Goal: Navigation & Orientation: Locate item on page

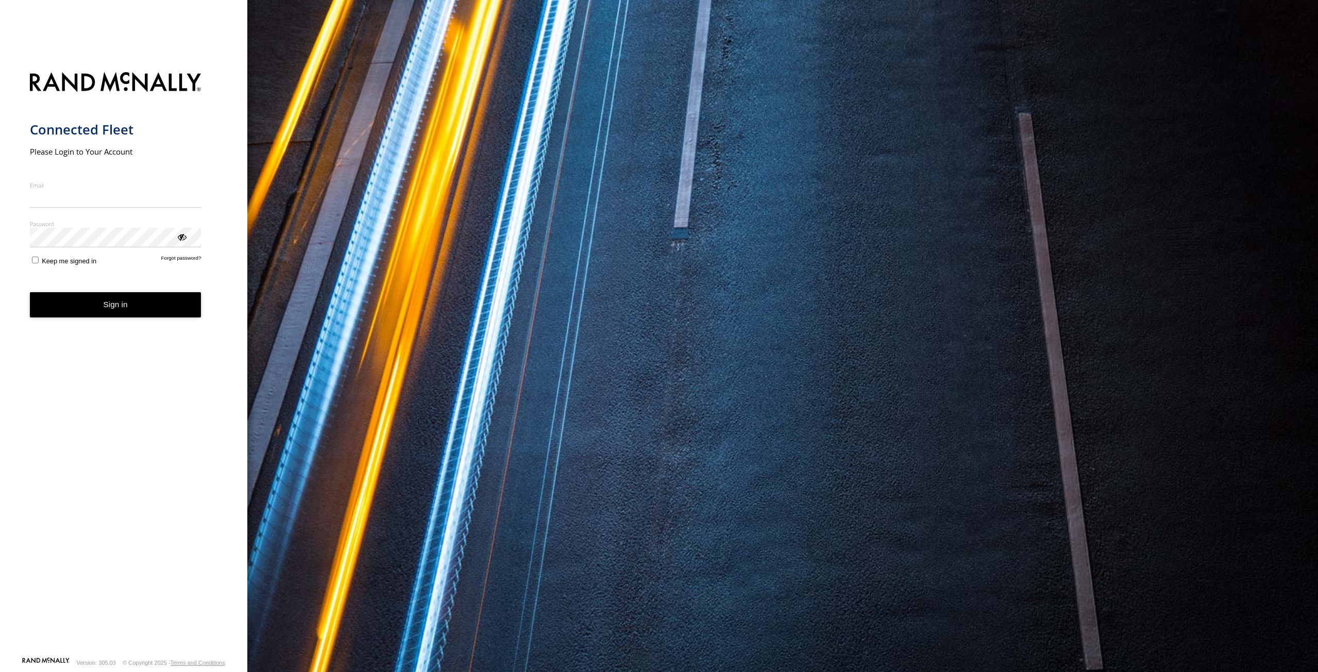
type input "**********"
click at [91, 310] on button "Sign in" at bounding box center [116, 304] width 172 height 25
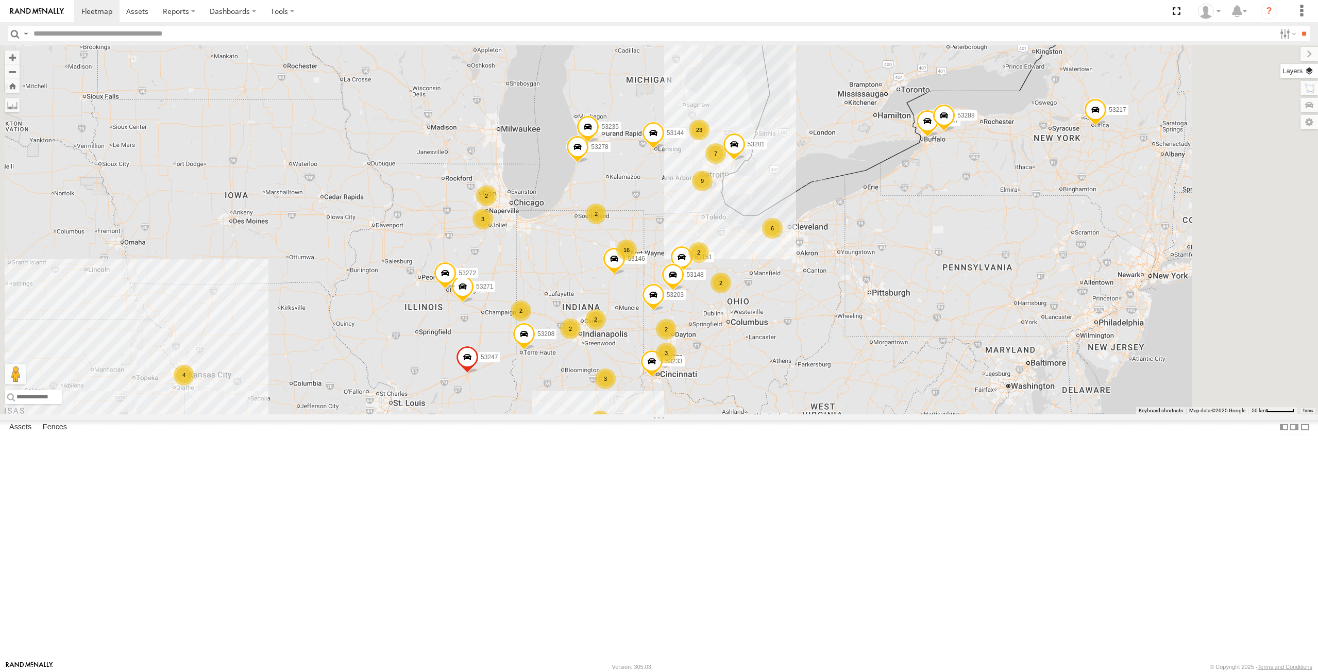
click at [1307, 73] on label at bounding box center [1299, 71] width 38 height 14
click at [0, 0] on span "Basemaps" at bounding box center [0, 0] width 0 height 0
click at [0, 0] on label "Satellite + Roadmap" at bounding box center [0, 0] width 0 height 0
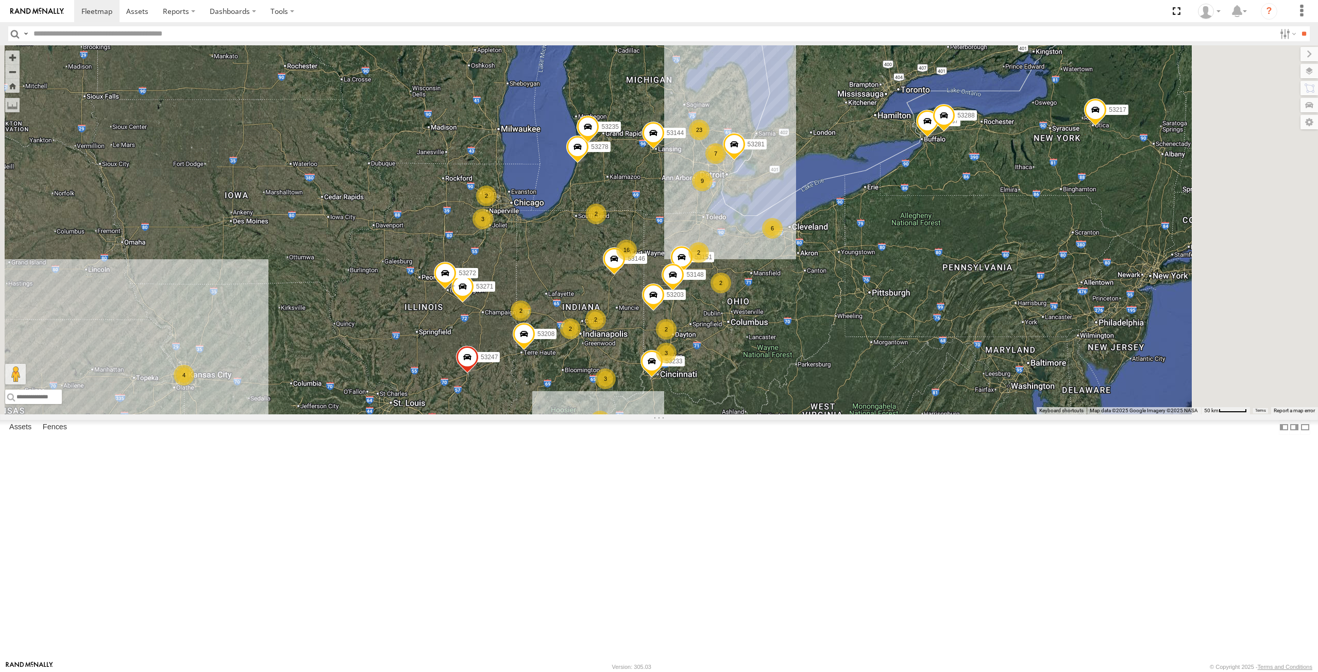
click at [1300, 49] on label at bounding box center [1309, 54] width 18 height 14
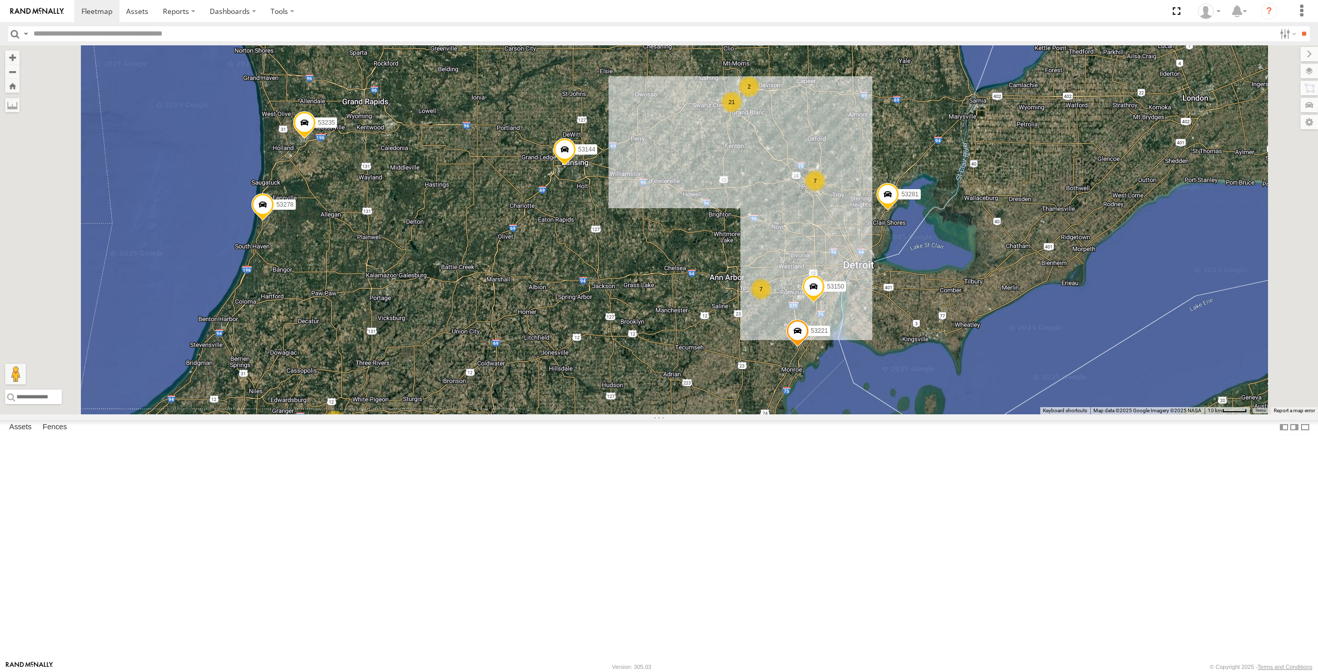
click at [576, 166] on span at bounding box center [564, 152] width 23 height 28
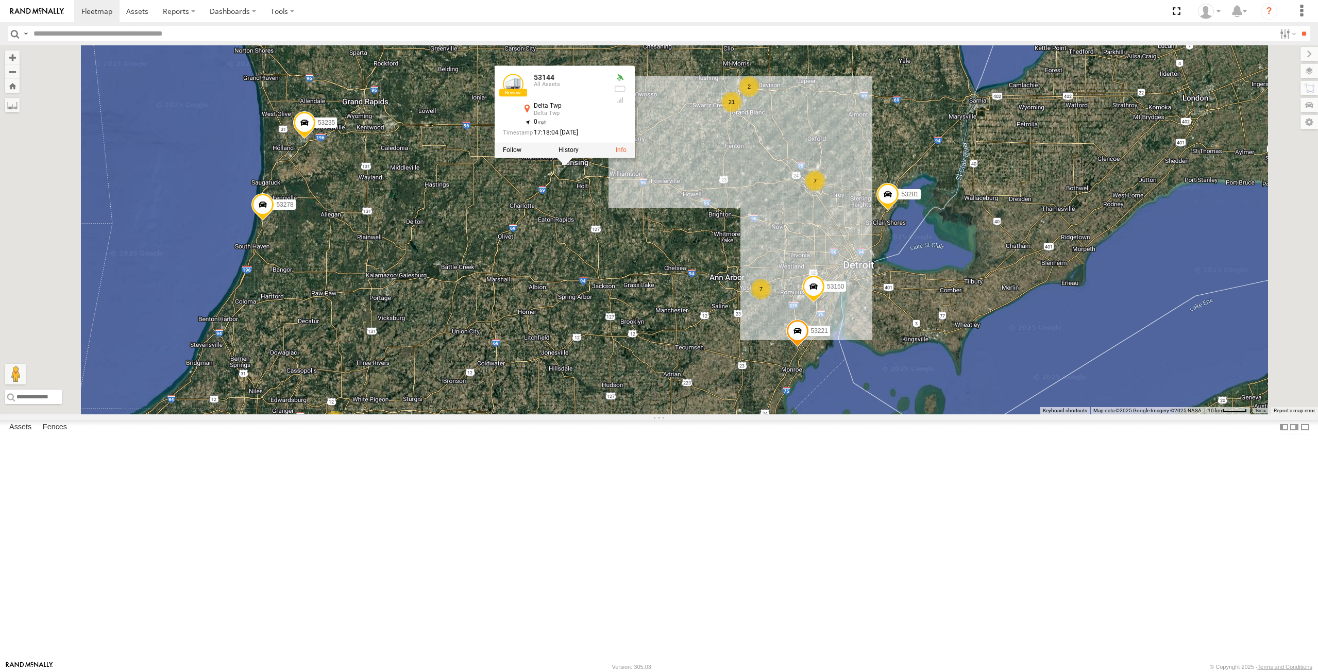
click at [579, 154] on label at bounding box center [568, 150] width 20 height 7
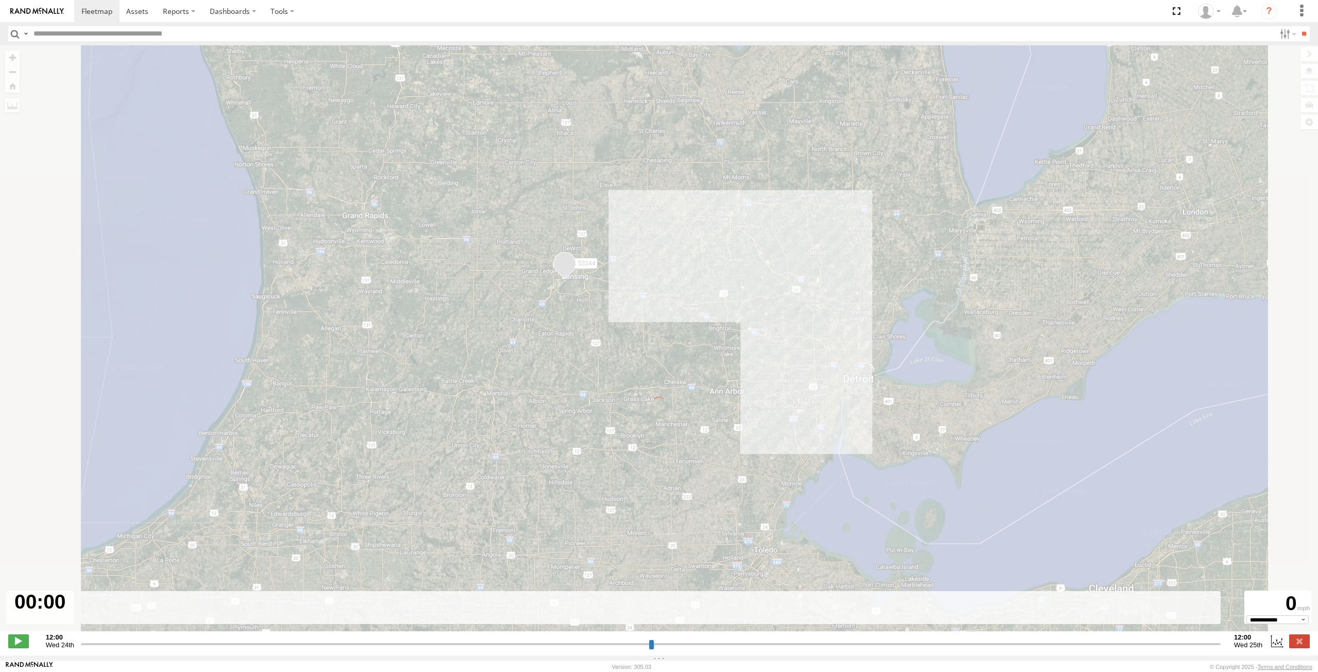
type input "**********"
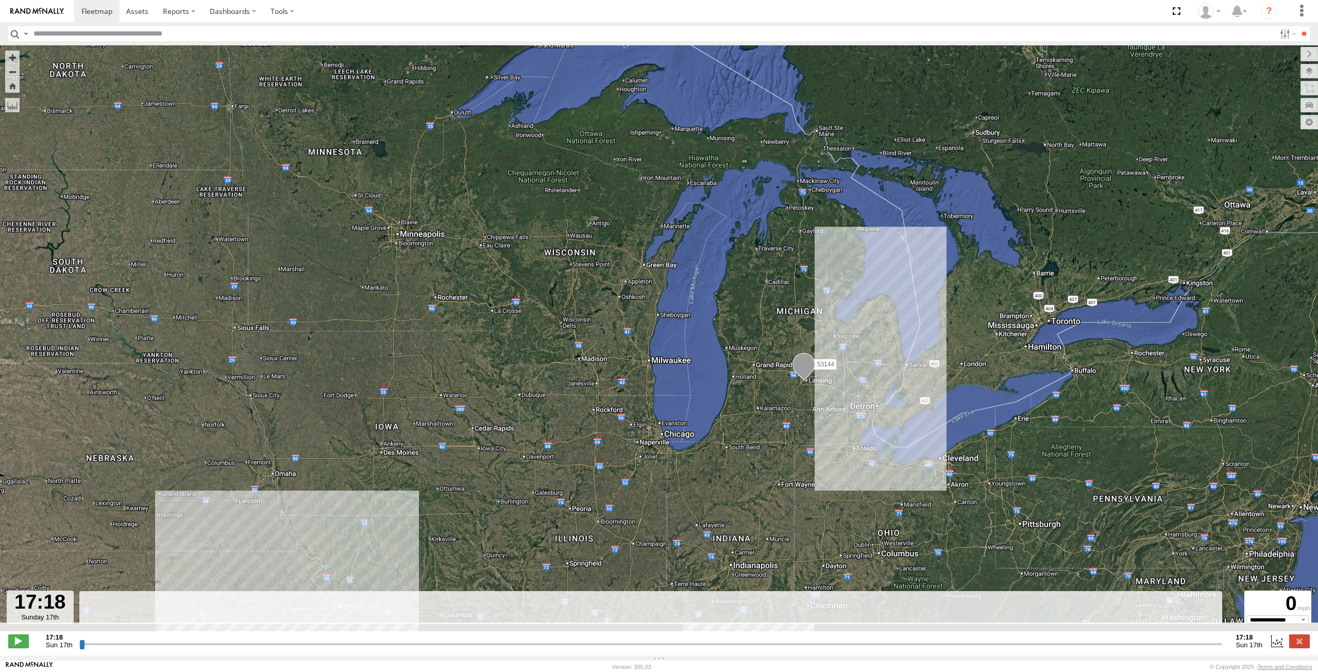
drag, startPoint x: 879, startPoint y: 470, endPoint x: 847, endPoint y: 412, distance: 65.7
click at [847, 412] on div "53144" at bounding box center [659, 343] width 1318 height 597
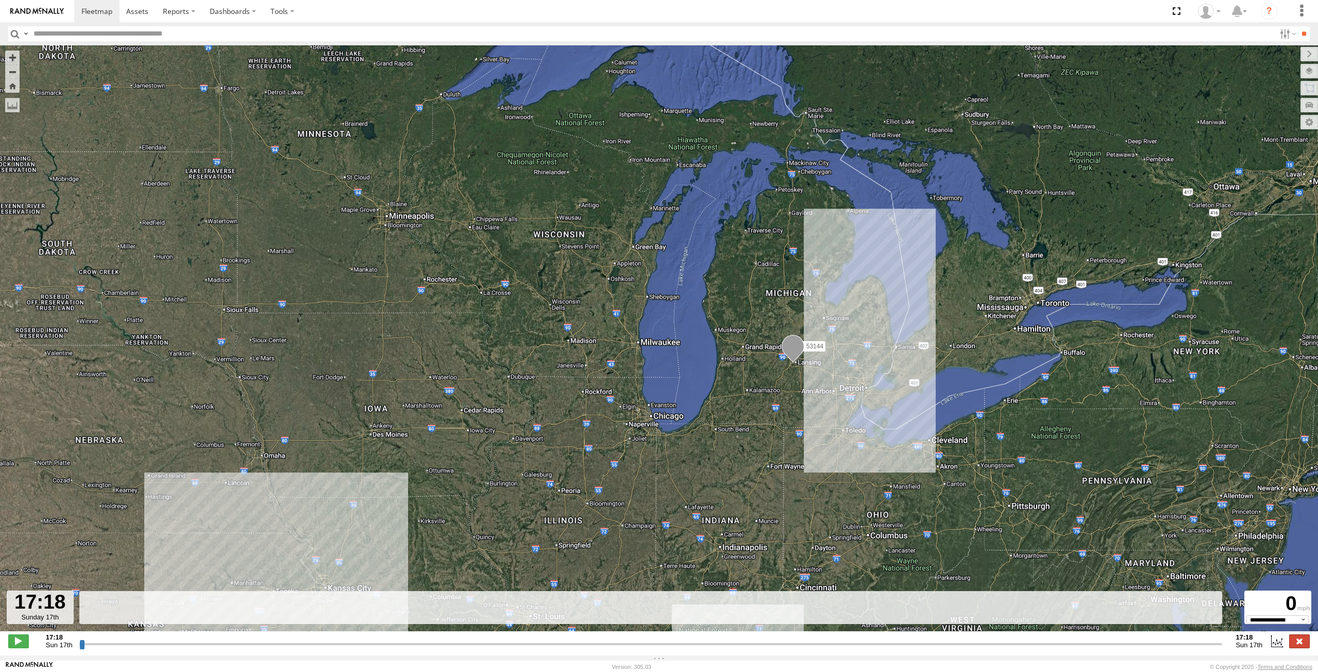
click at [1304, 643] on label at bounding box center [1299, 640] width 21 height 13
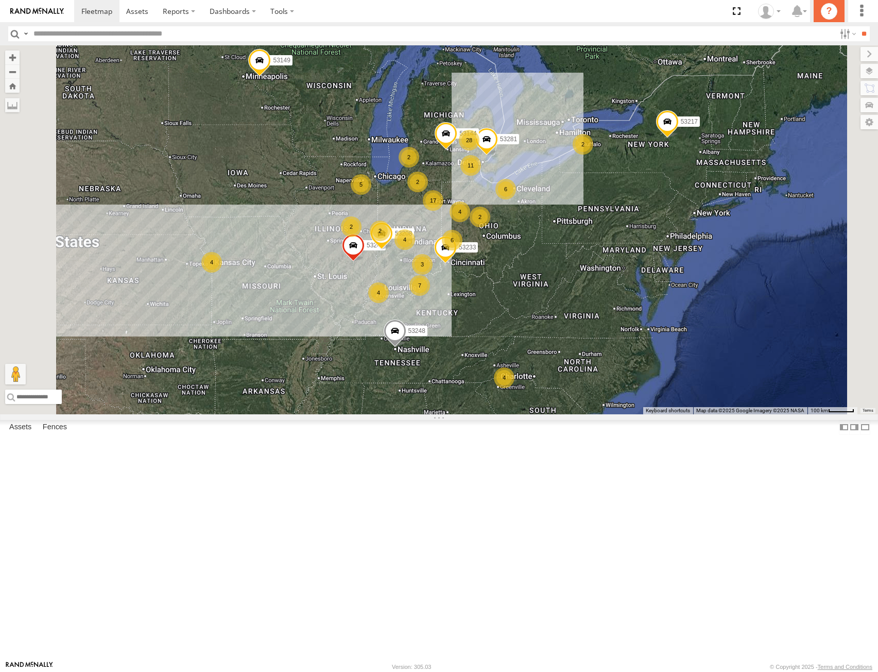
click at [835, 12] on icon "?" at bounding box center [829, 11] width 16 height 16
click at [686, 10] on section at bounding box center [475, 11] width 802 height 22
click at [271, 77] on span at bounding box center [259, 63] width 23 height 28
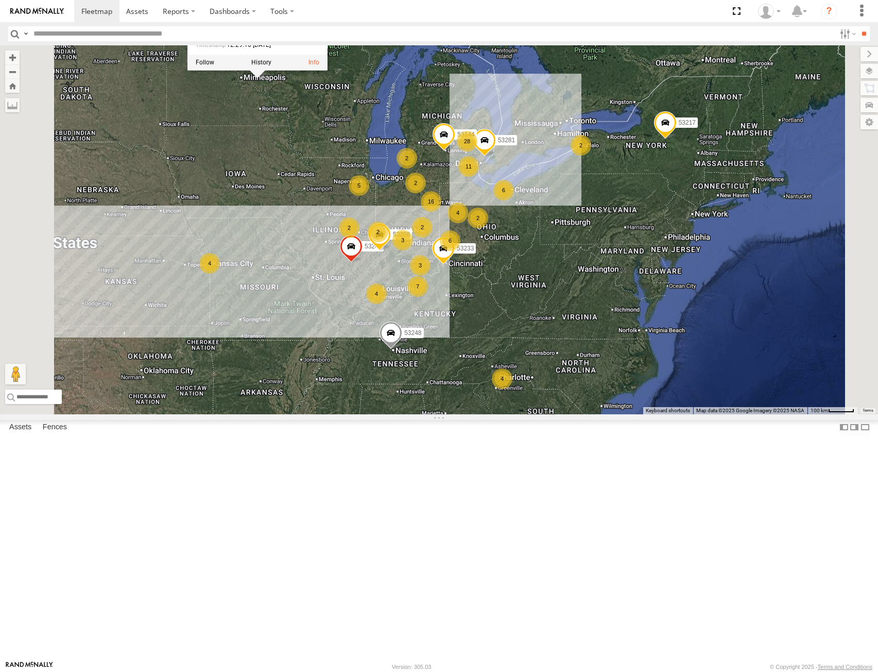
click at [271, 66] on label at bounding box center [261, 62] width 20 height 7
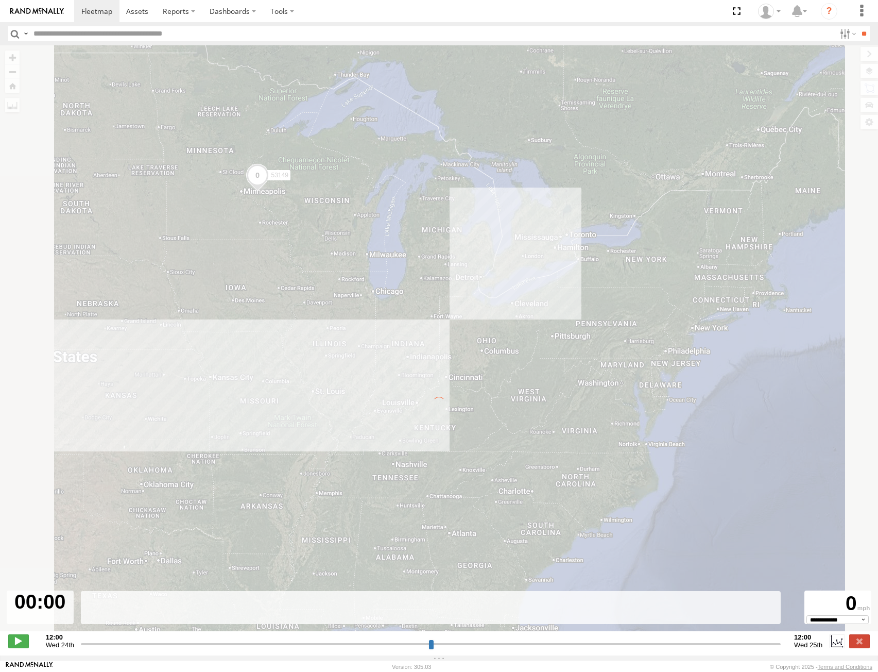
type input "**********"
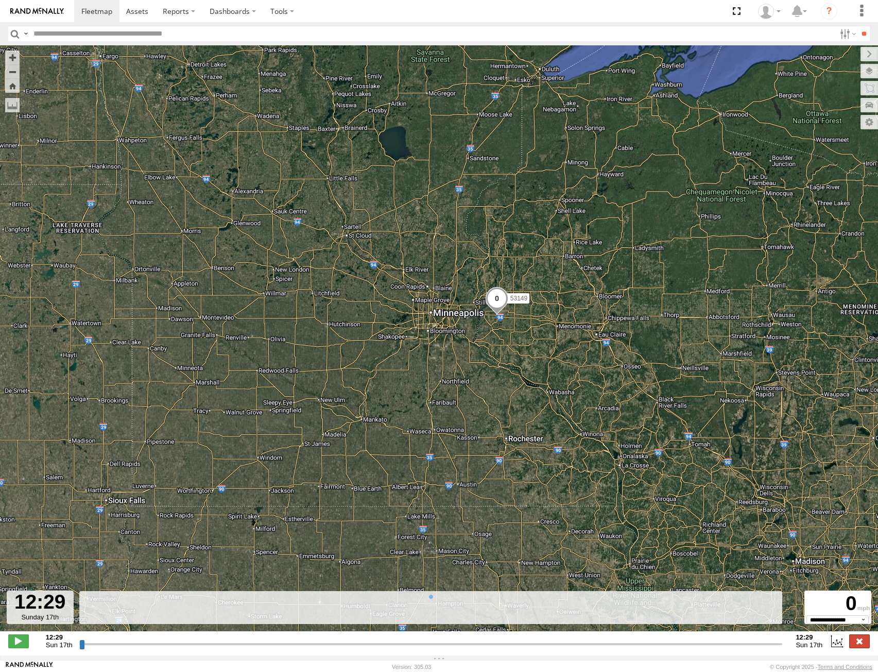
click at [860, 648] on label at bounding box center [859, 640] width 21 height 13
